Goal: Navigation & Orientation: Find specific page/section

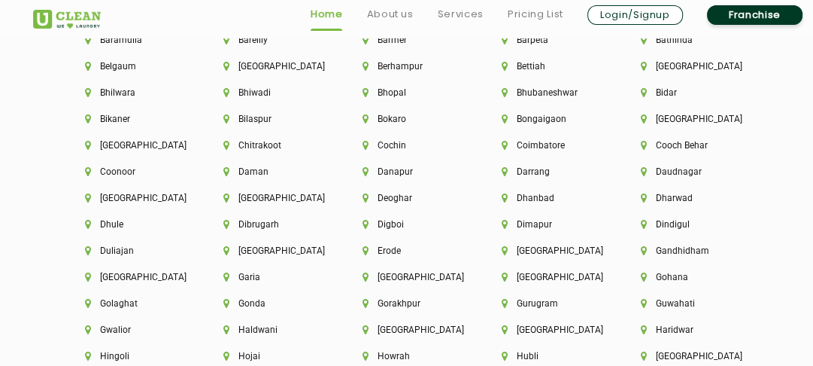
scroll to position [3383, 0]
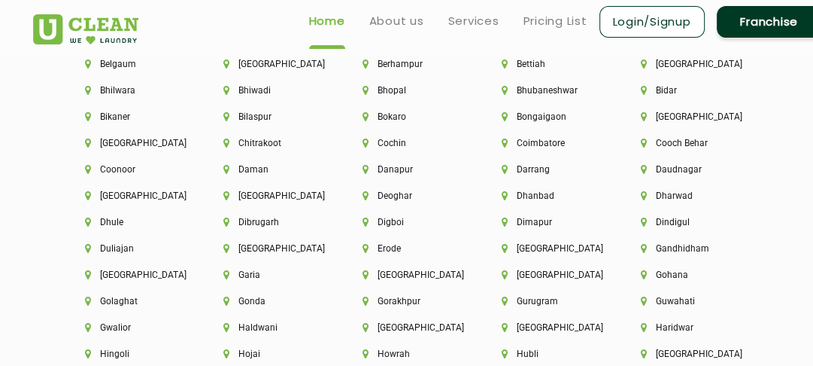
click at [448, 208] on div "Deoghar" at bounding box center [406, 203] width 139 height 26
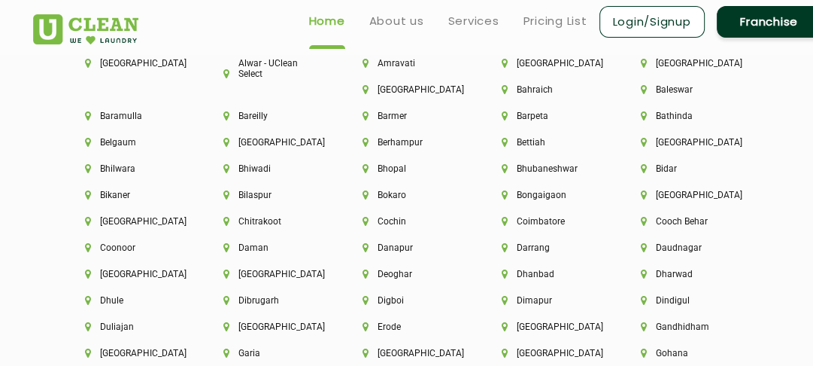
scroll to position [3283, 0]
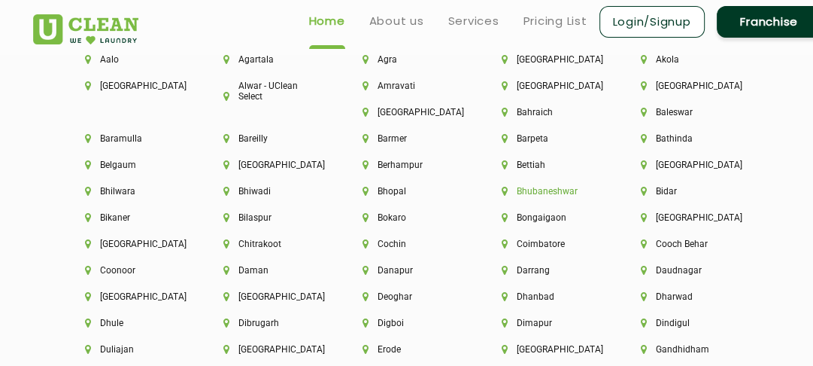
click at [540, 194] on li "Bhubaneshwar" at bounding box center [546, 191] width 88 height 11
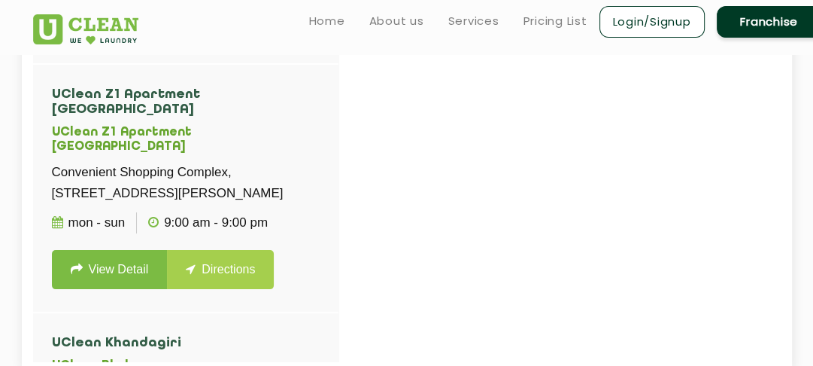
scroll to position [212, 0]
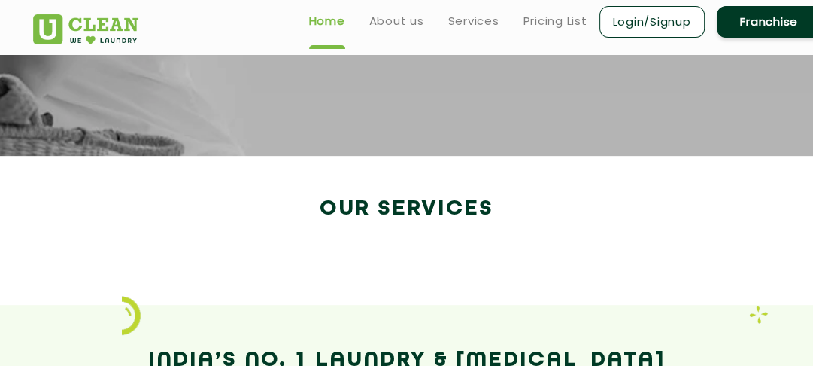
scroll to position [2504, 0]
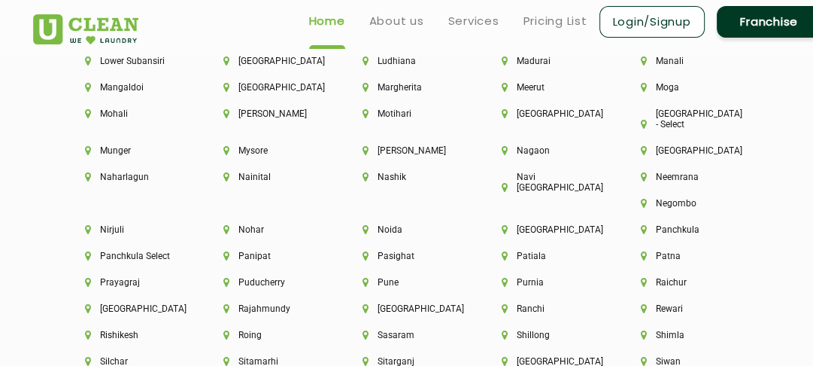
scroll to position [3885, 0]
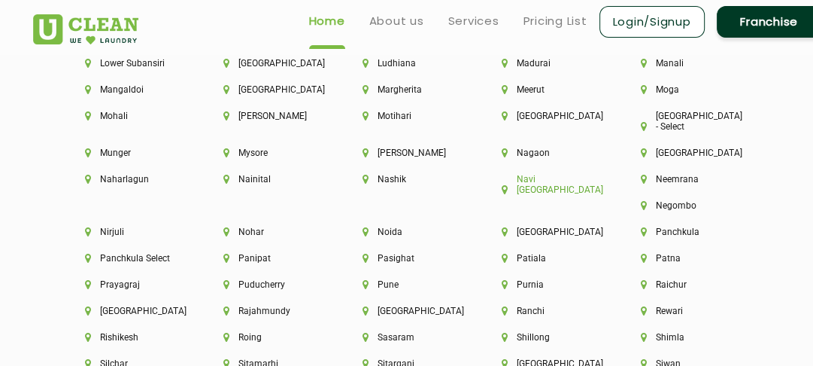
click at [557, 174] on li "Navi [GEOGRAPHIC_DATA]" at bounding box center [546, 184] width 88 height 21
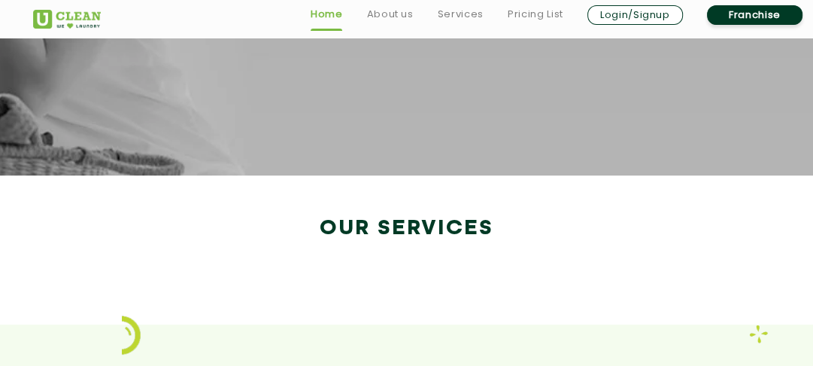
scroll to position [2776, 0]
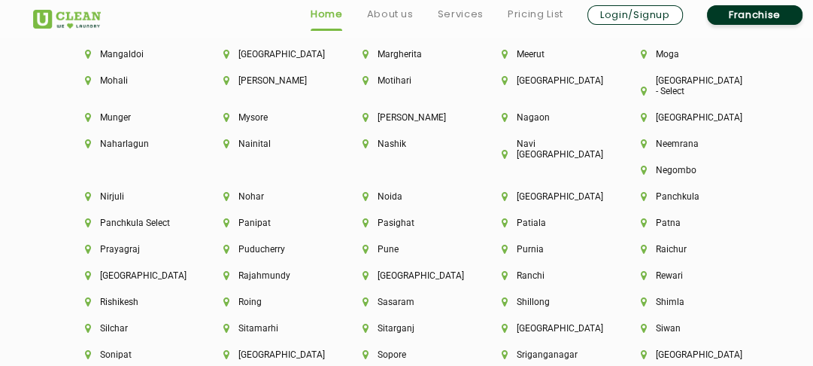
scroll to position [3921, 0]
click at [671, 111] on li "[GEOGRAPHIC_DATA]" at bounding box center [685, 116] width 88 height 11
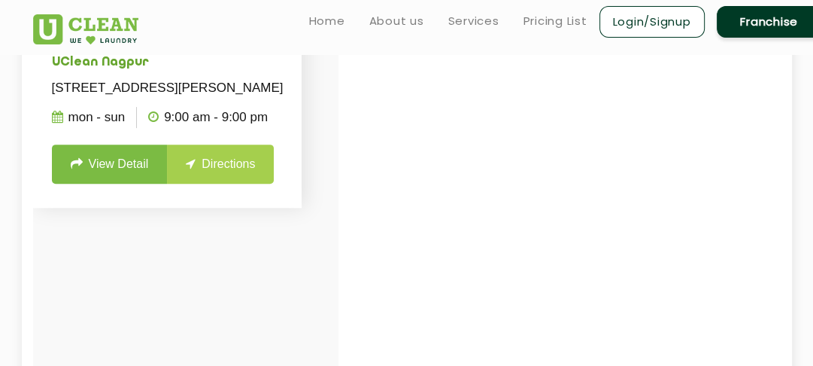
scroll to position [377, 0]
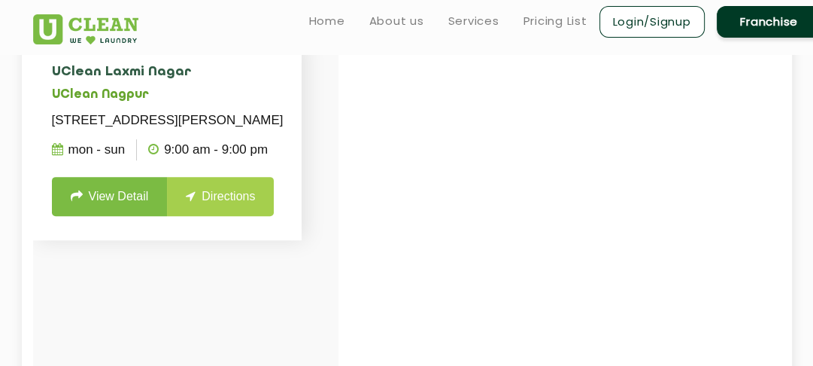
click at [147, 214] on link "View Detail" at bounding box center [110, 196] width 116 height 39
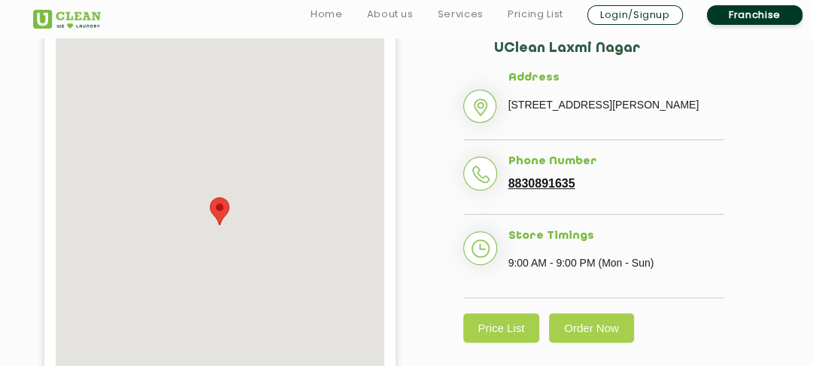
scroll to position [301, 0]
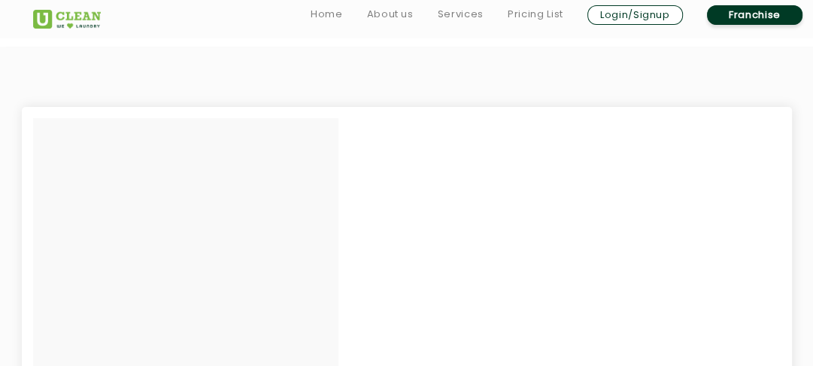
scroll to position [377, 0]
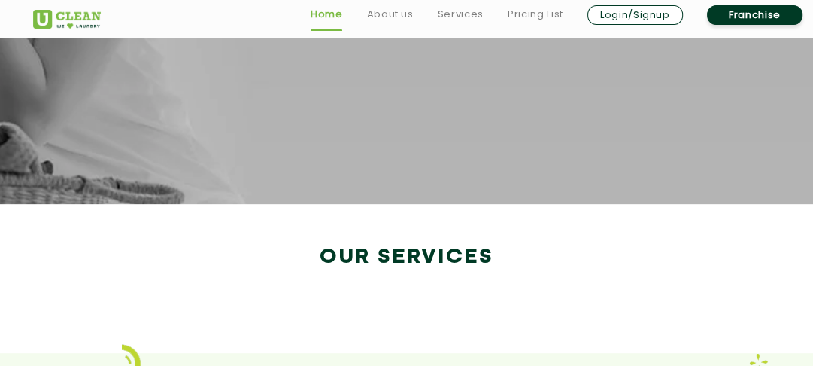
scroll to position [2776, 0]
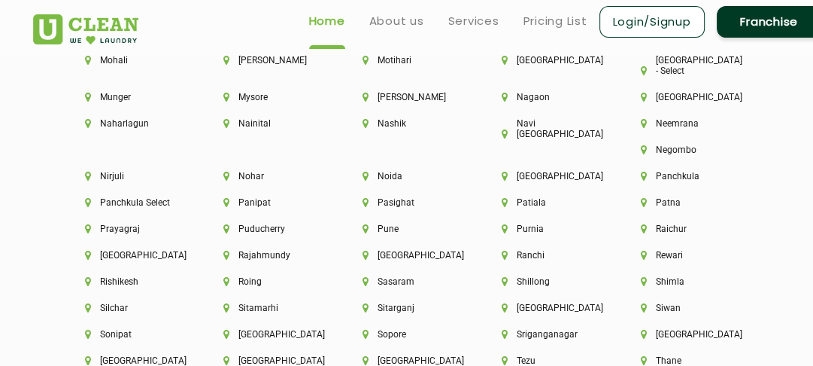
scroll to position [3901, 0]
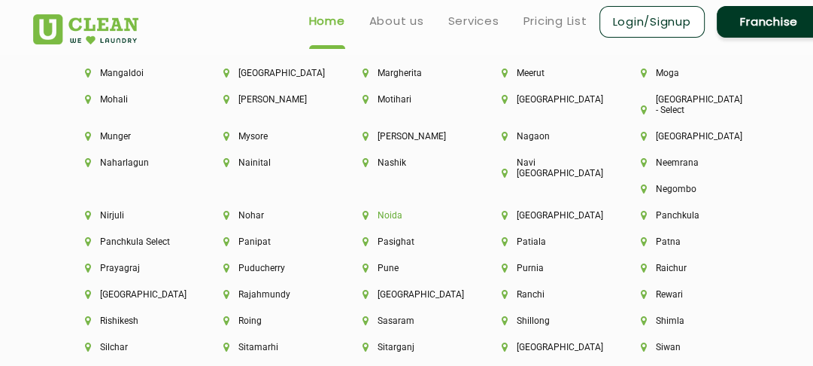
click at [451, 210] on li "Noida" at bounding box center [407, 215] width 88 height 11
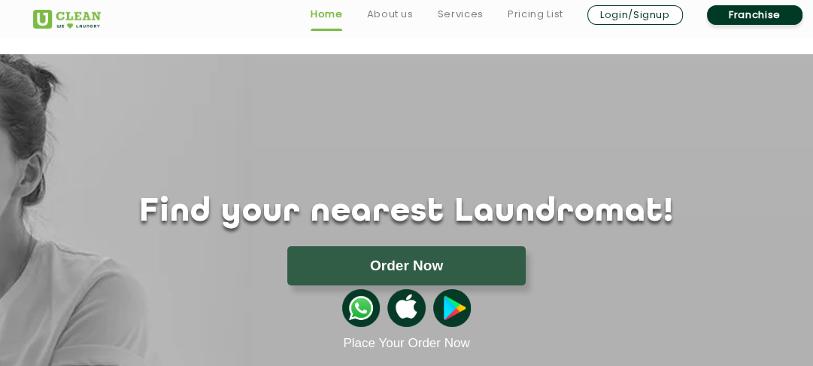
scroll to position [2776, 0]
